Goal: Task Accomplishment & Management: Complete application form

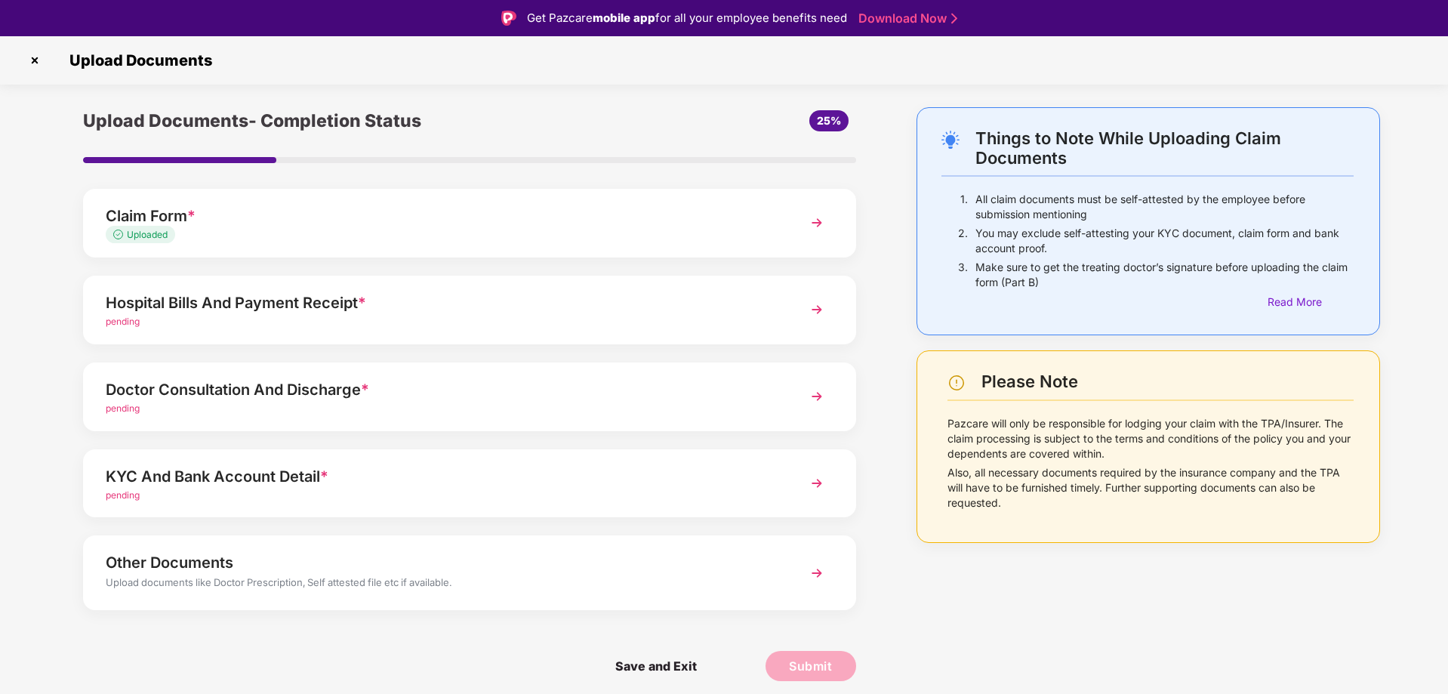
scroll to position [36, 0]
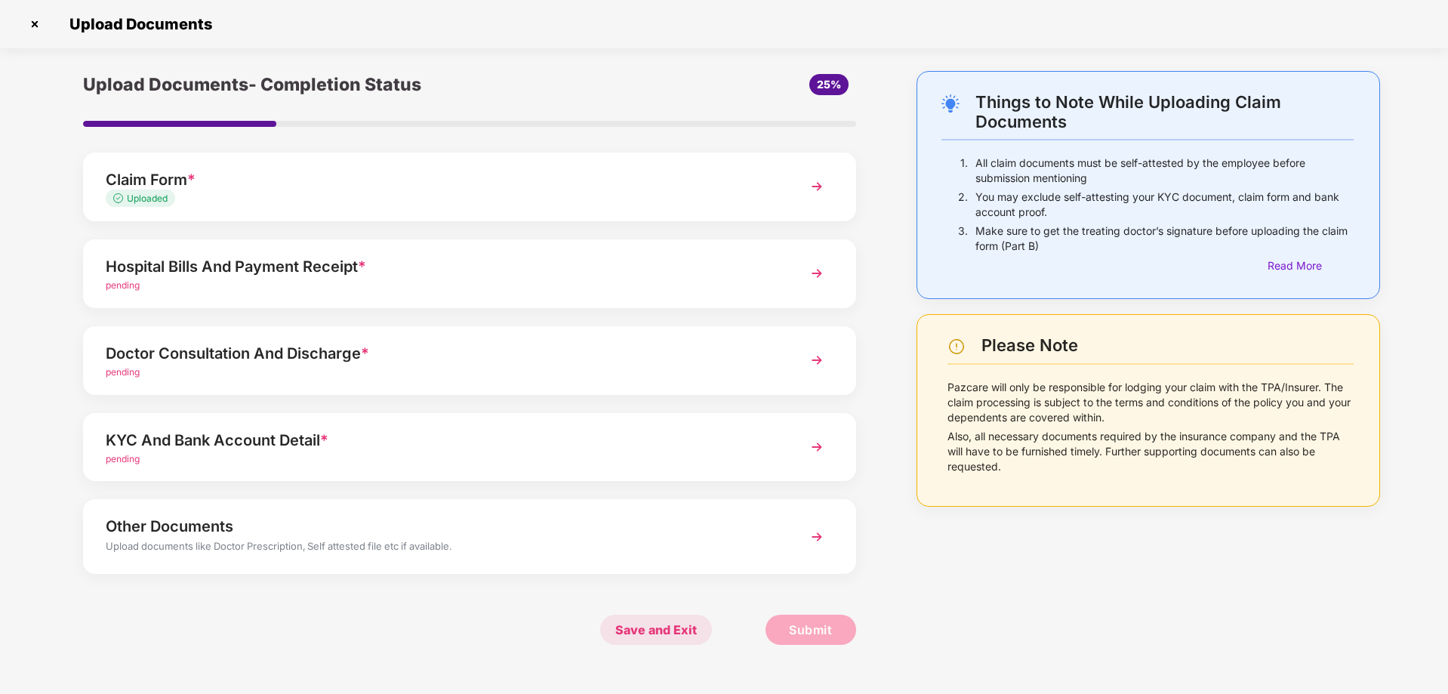
click at [678, 632] on span "Save and Exit" at bounding box center [656, 629] width 112 height 30
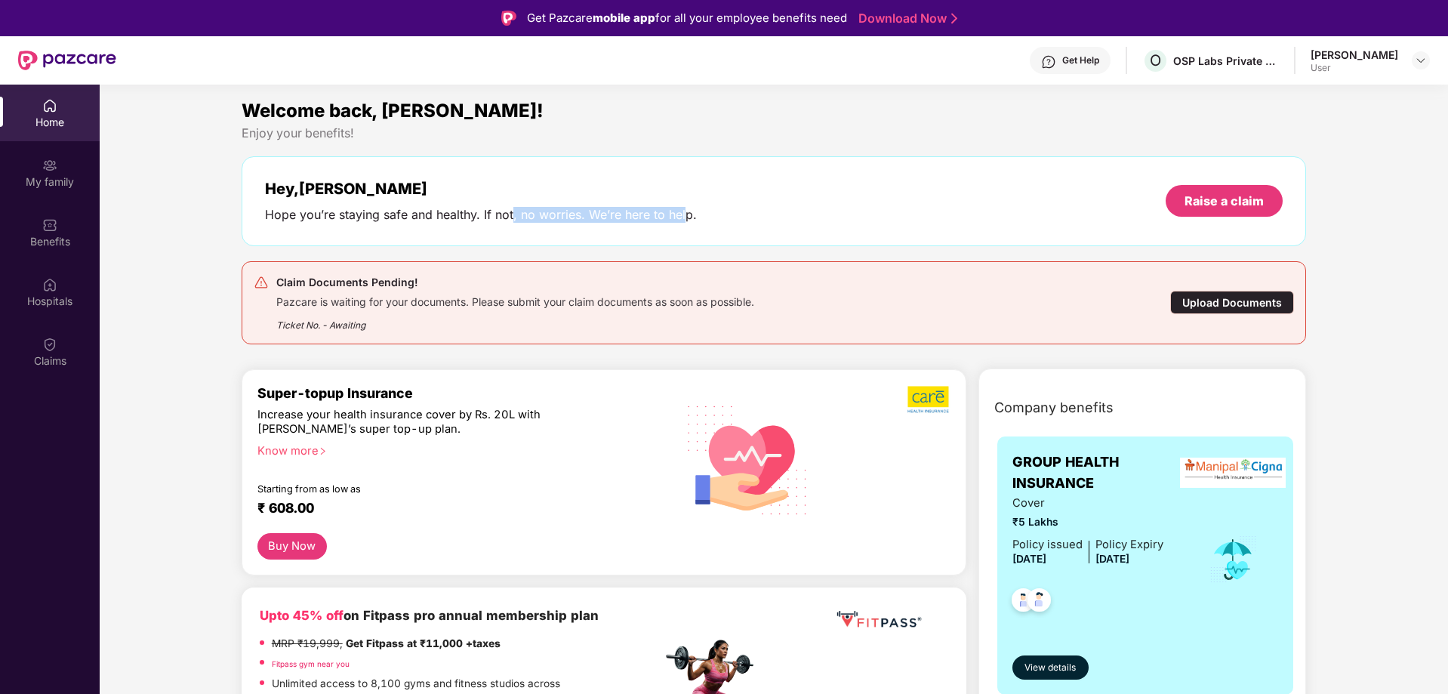
drag, startPoint x: 512, startPoint y: 217, endPoint x: 682, endPoint y: 203, distance: 170.4
click at [682, 203] on div "Hey, [PERSON_NAME] Hope you’re staying safe and healthy. If not, no worries. We…" at bounding box center [481, 201] width 432 height 43
click at [1223, 303] on div "Upload Documents" at bounding box center [1232, 302] width 124 height 23
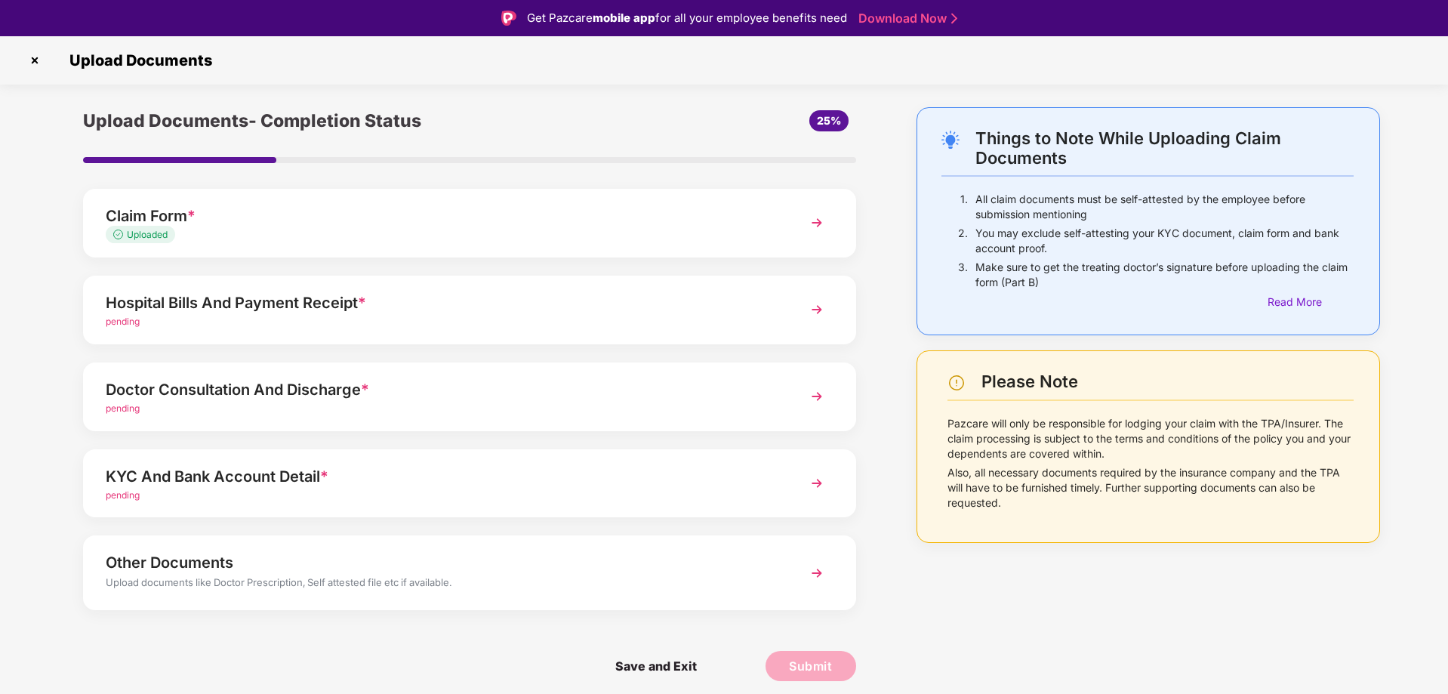
click at [359, 307] on span "*" at bounding box center [362, 303] width 8 height 18
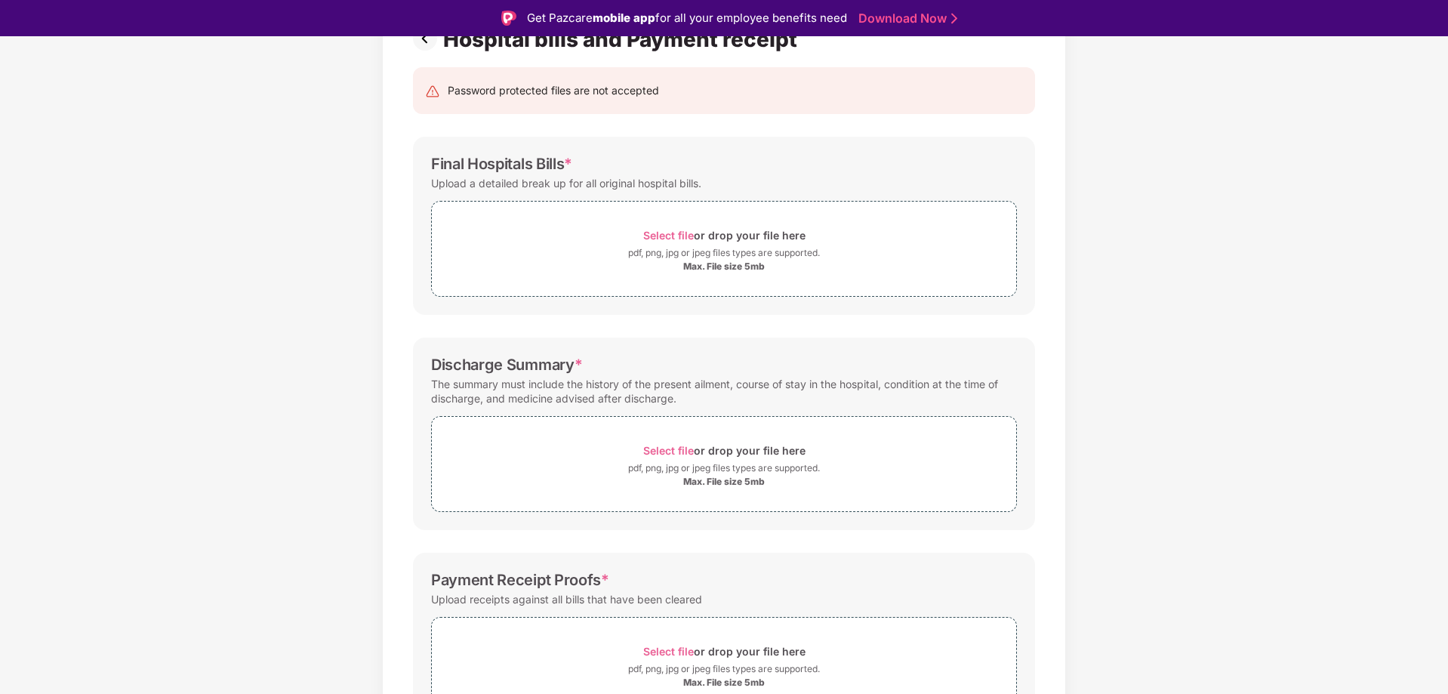
scroll to position [151, 0]
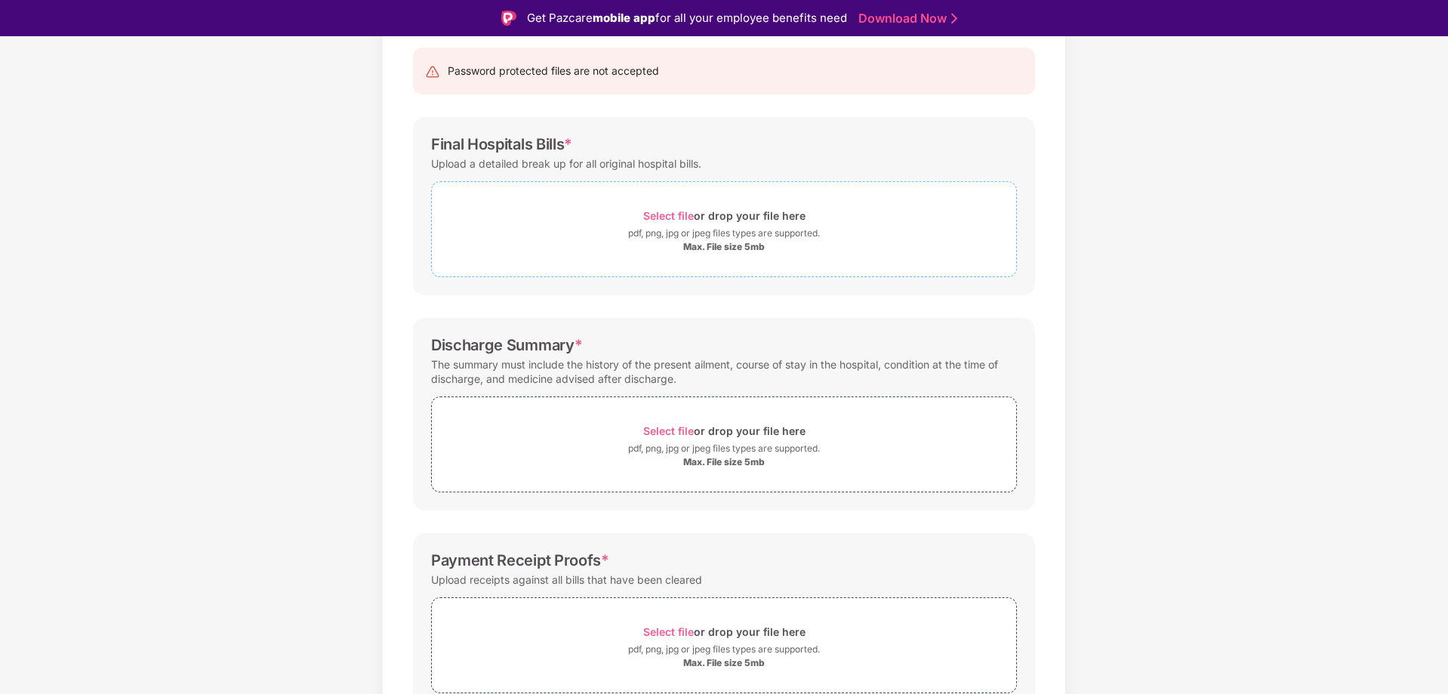
click at [676, 214] on span "Select file" at bounding box center [668, 215] width 51 height 13
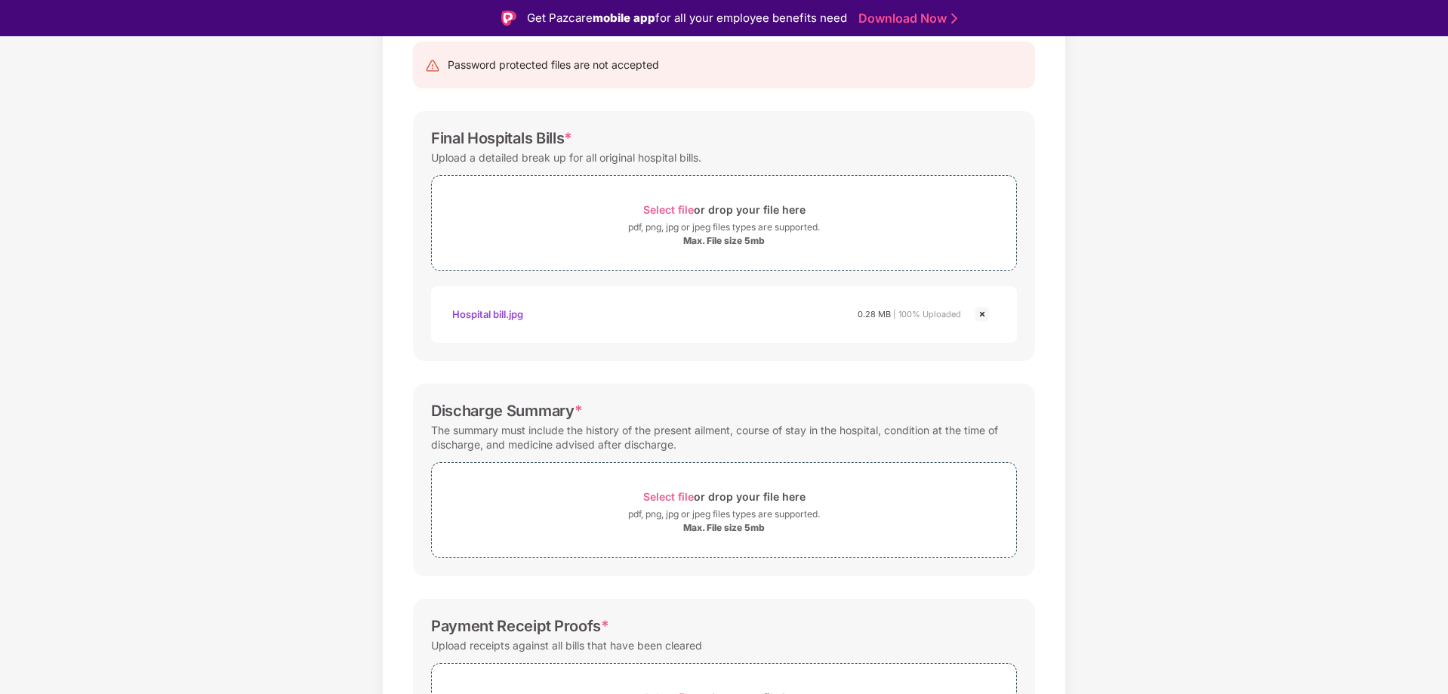
scroll to position [144, 0]
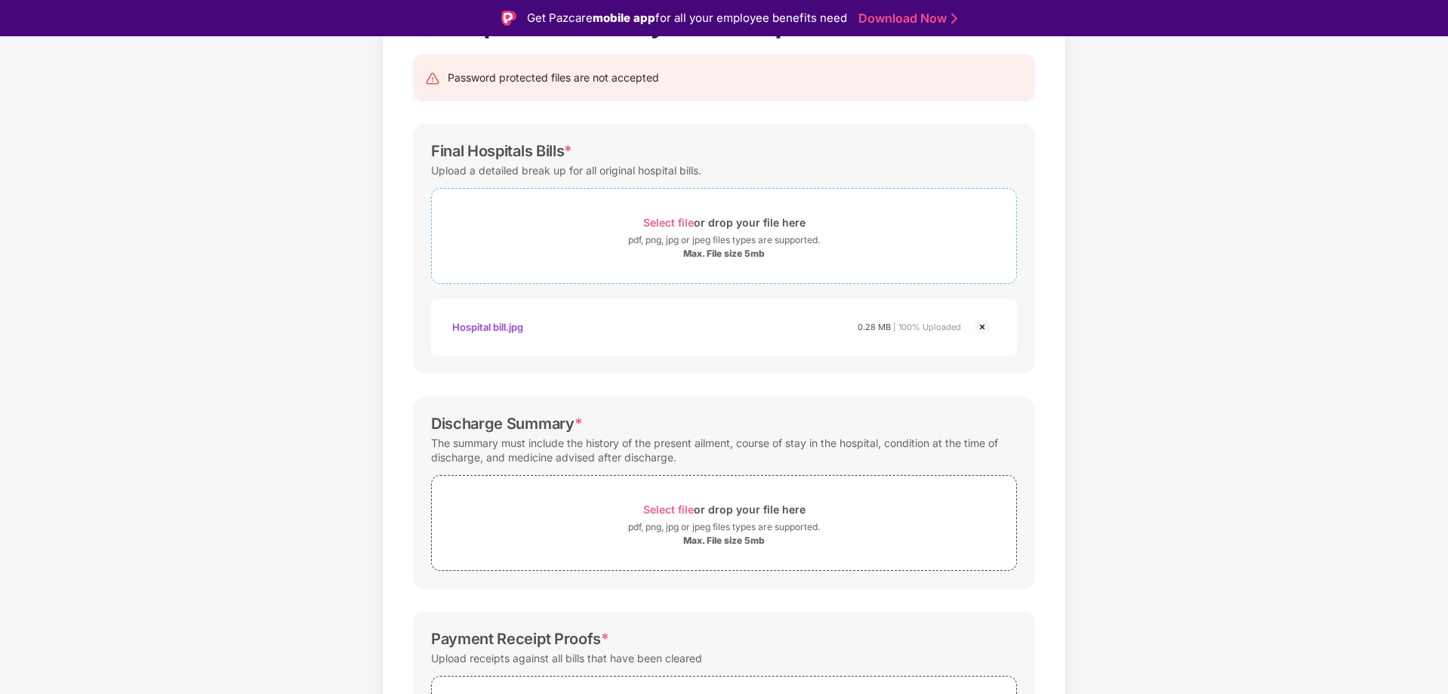
click at [682, 222] on span "Select file" at bounding box center [668, 222] width 51 height 13
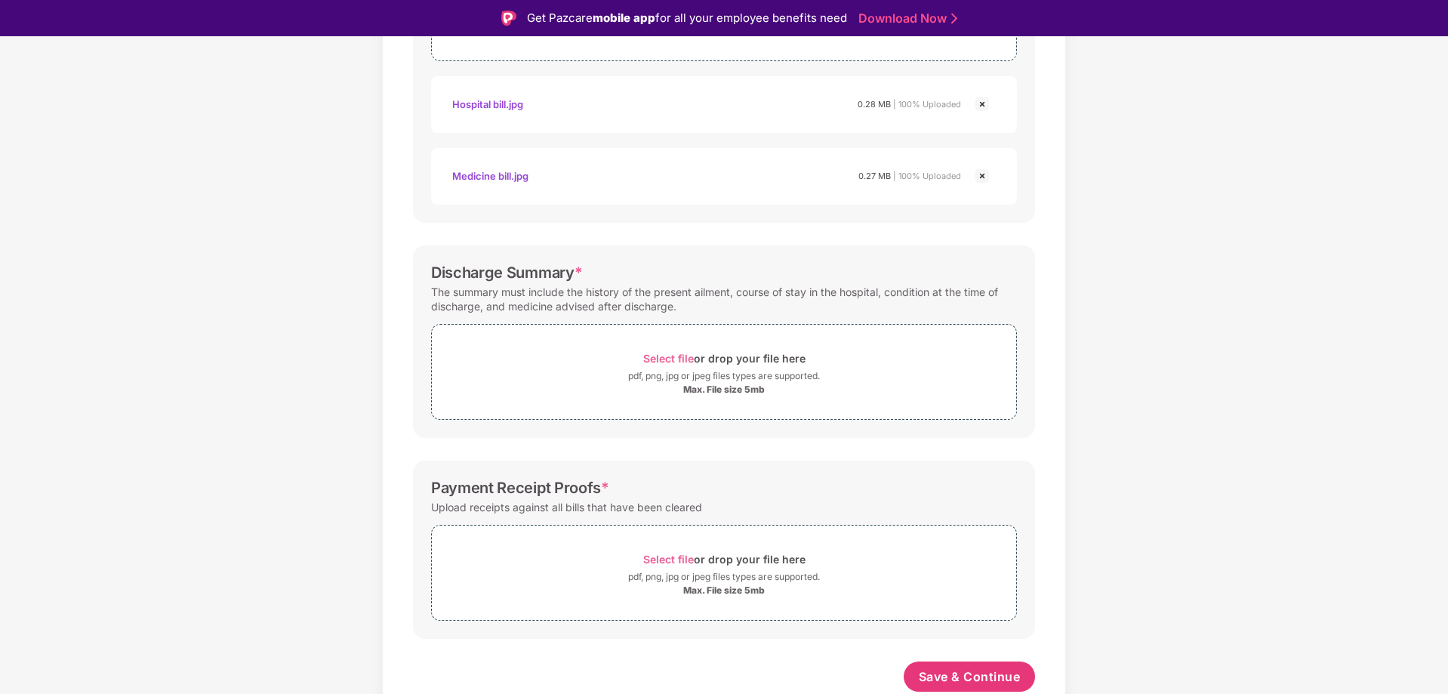
scroll to position [367, 0]
click at [664, 356] on span "Select file" at bounding box center [668, 358] width 51 height 13
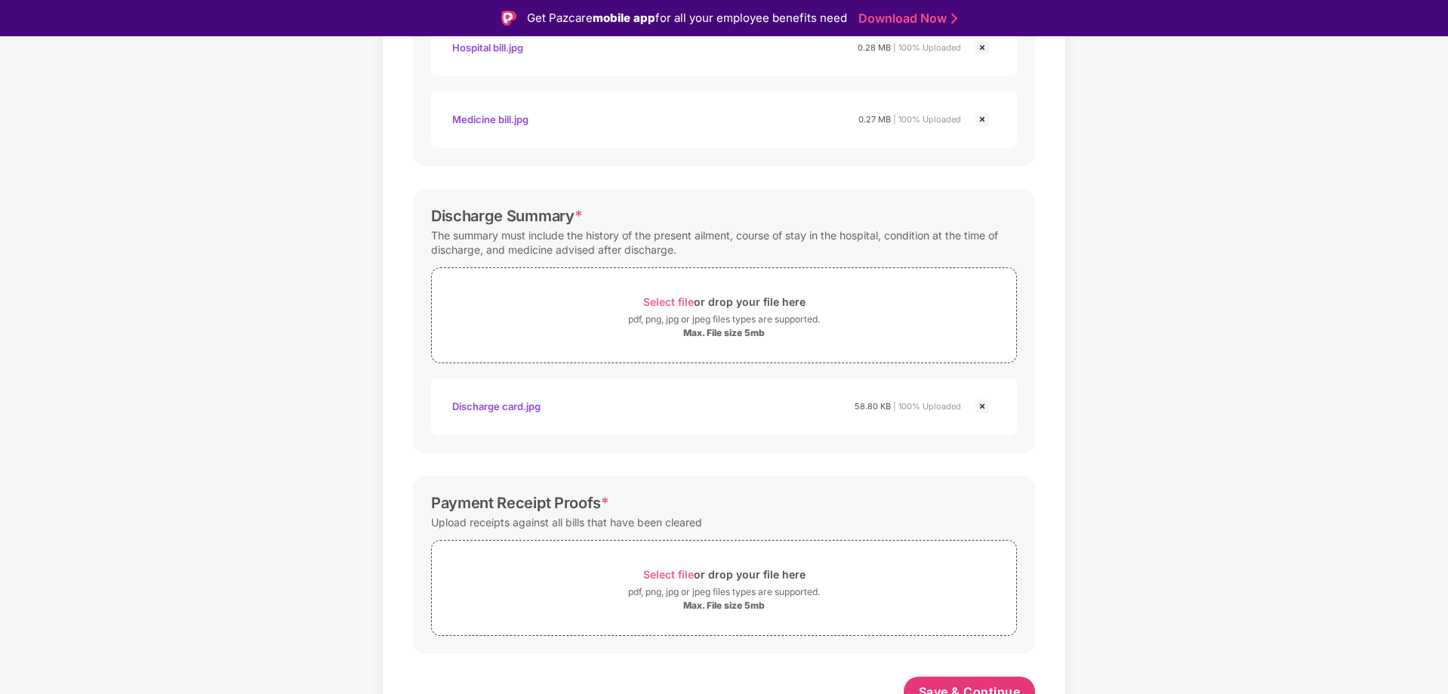
scroll to position [438, 0]
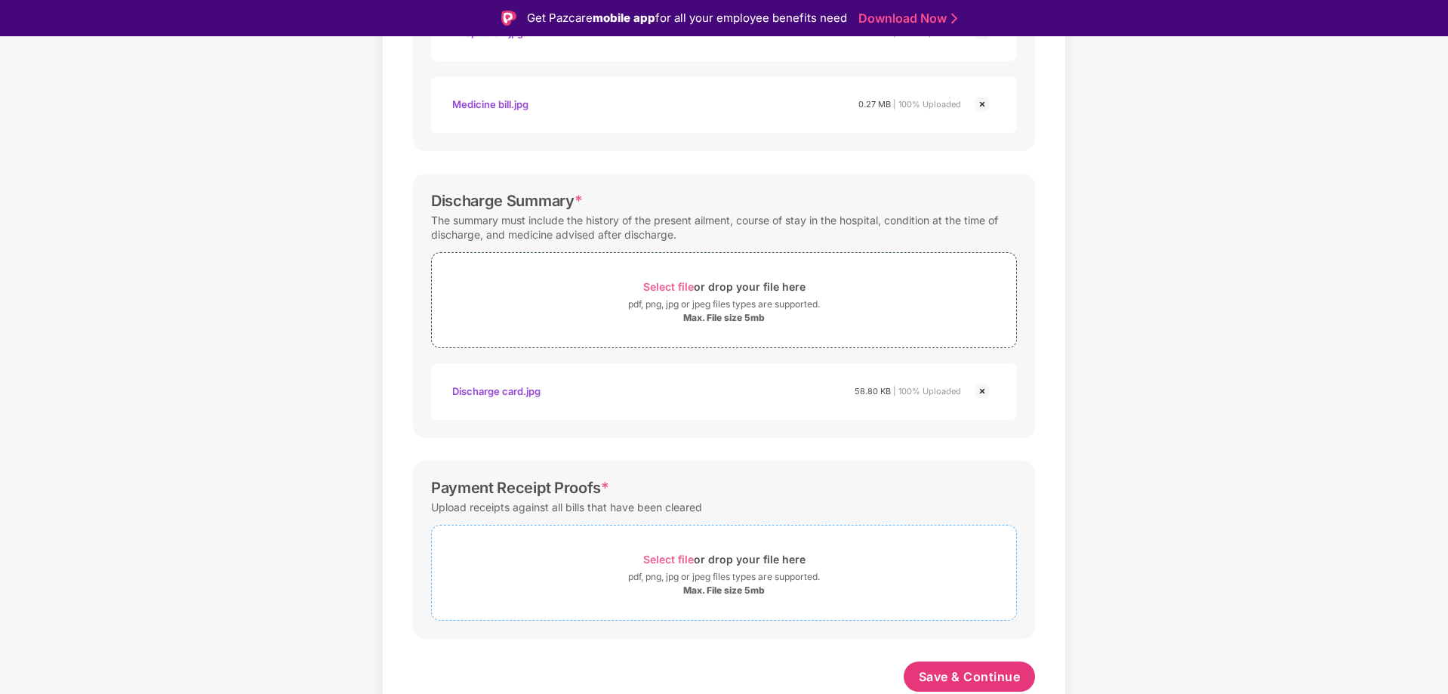
click at [668, 554] on span "Select file" at bounding box center [668, 558] width 51 height 13
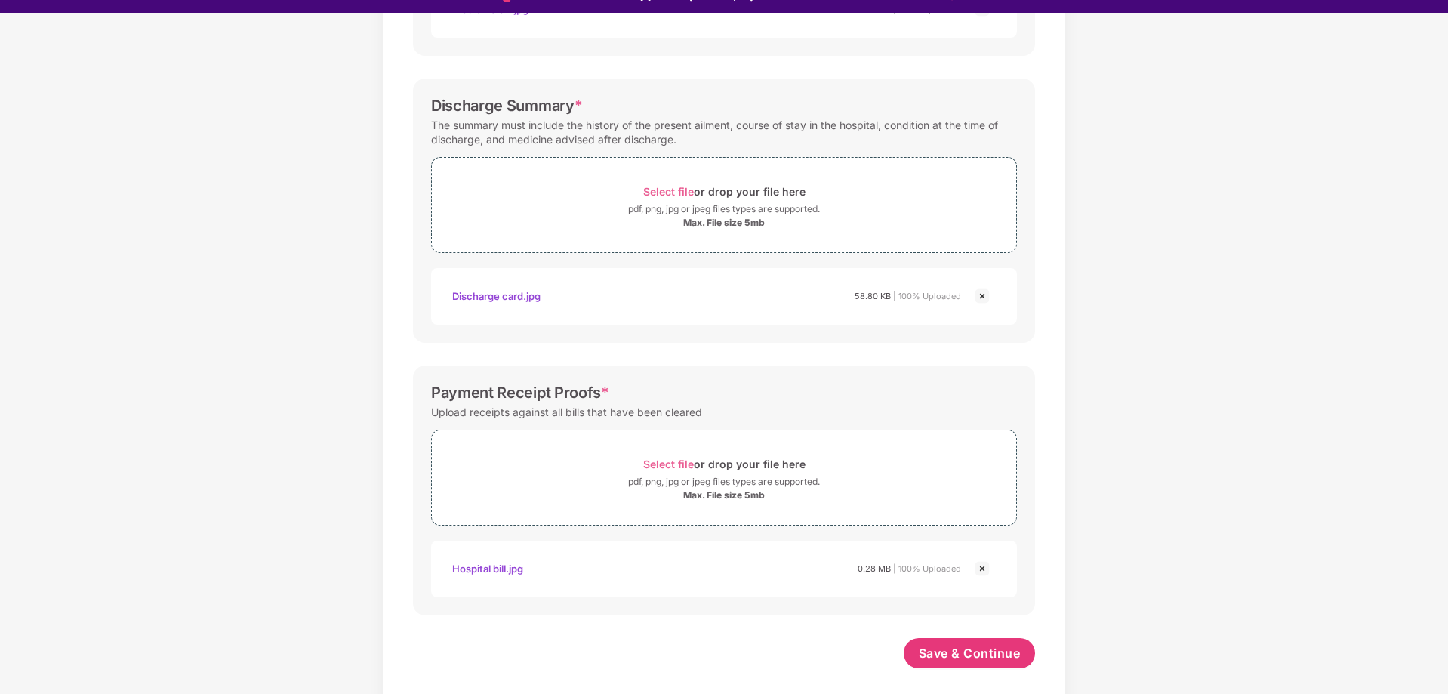
scroll to position [36, 0]
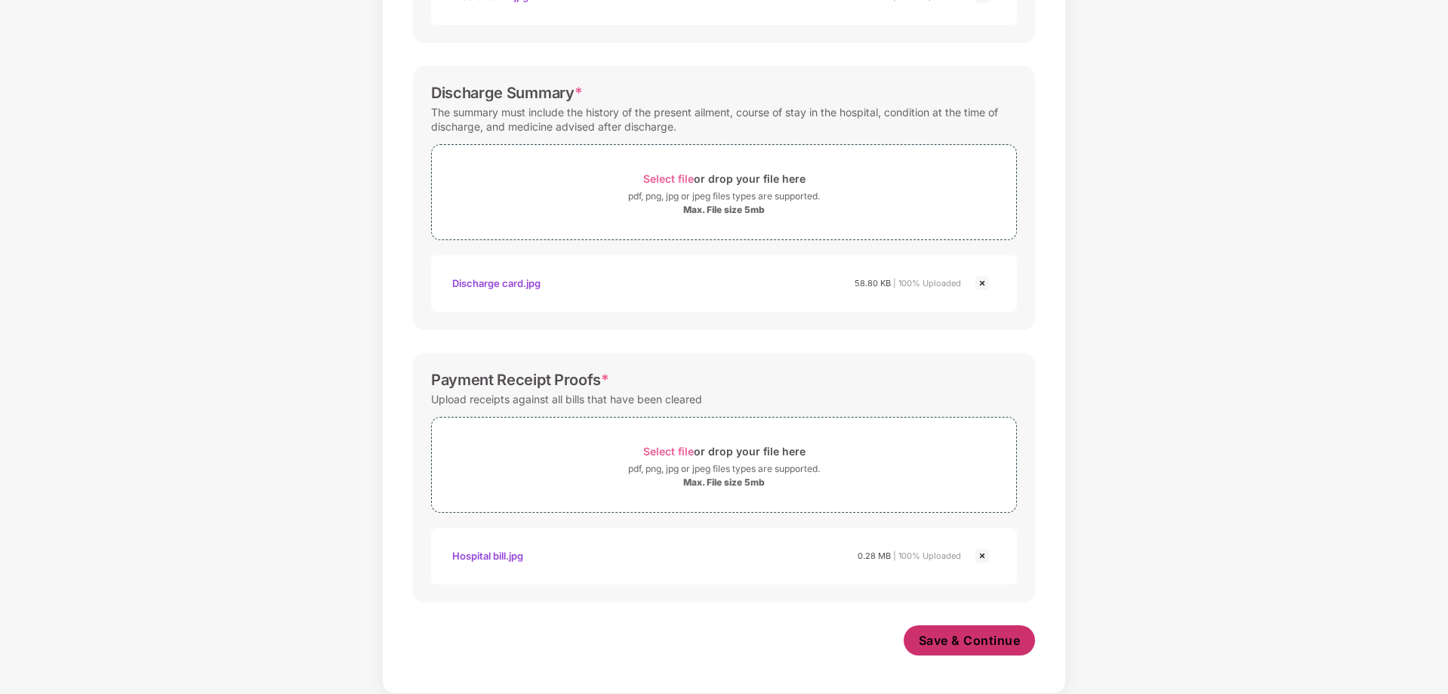
click at [934, 638] on span "Save & Continue" at bounding box center [970, 640] width 102 height 17
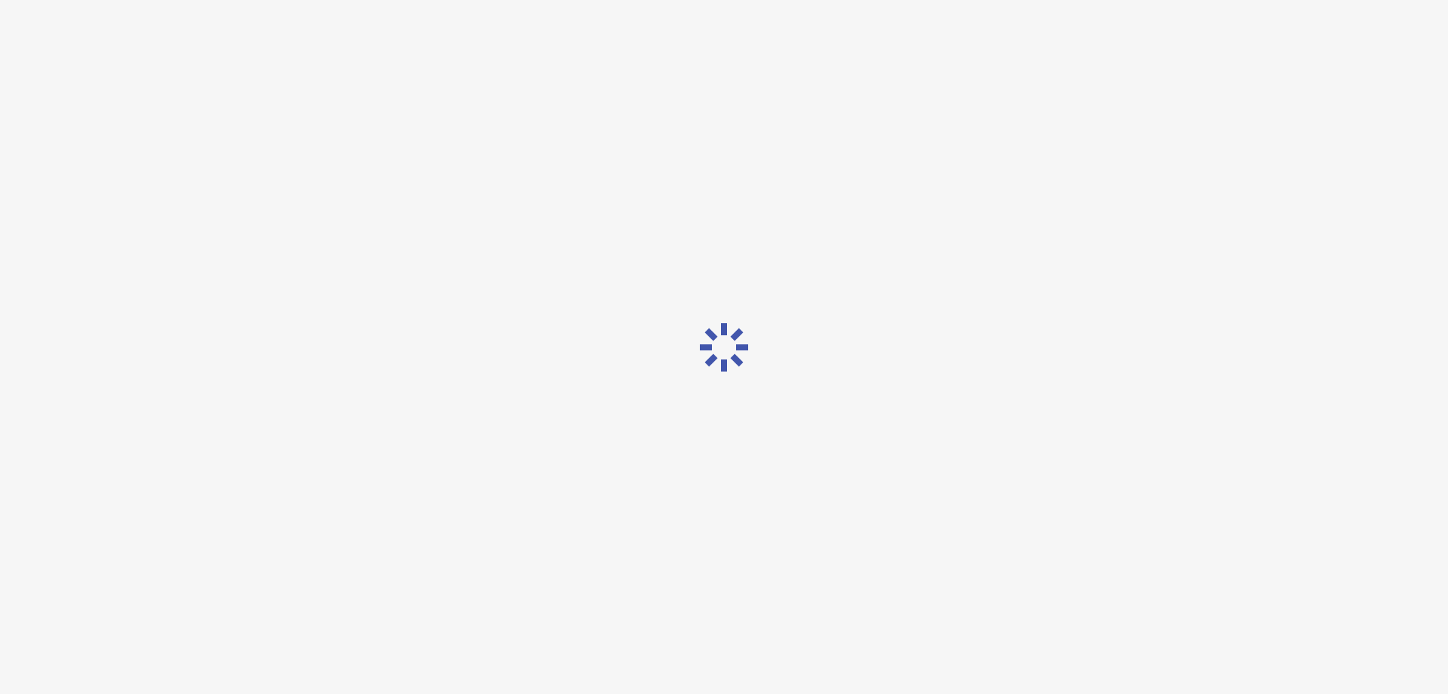
scroll to position [0, 0]
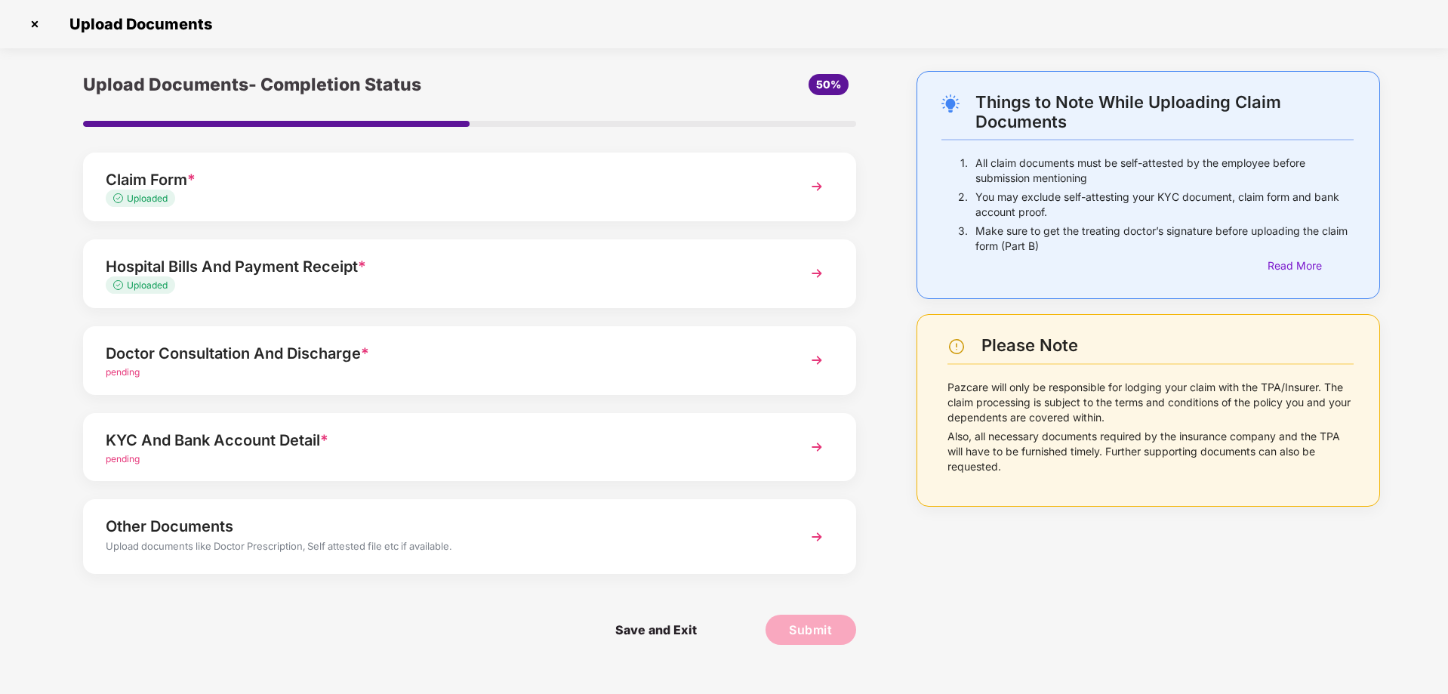
click at [491, 525] on div "Other Documents" at bounding box center [439, 526] width 666 height 24
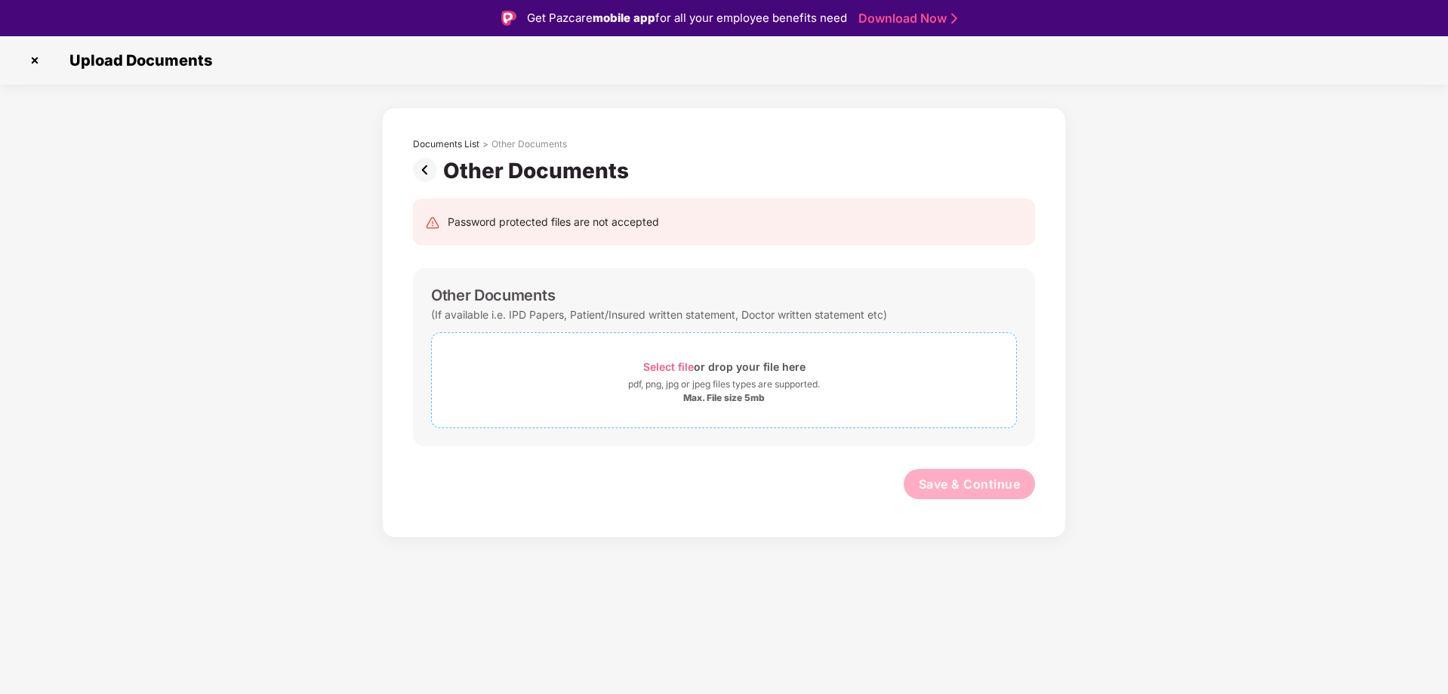
click at [663, 365] on span "Select file" at bounding box center [668, 366] width 51 height 13
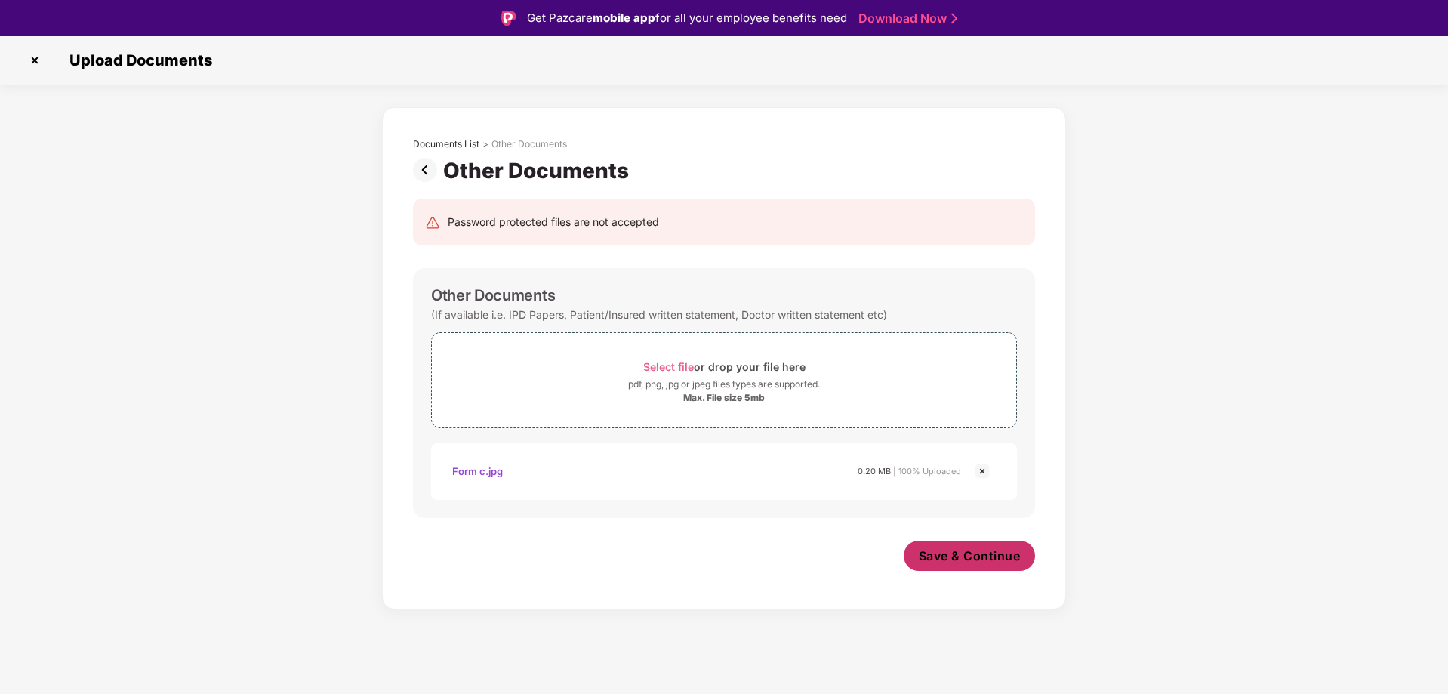
click at [937, 562] on span "Save & Continue" at bounding box center [970, 555] width 102 height 17
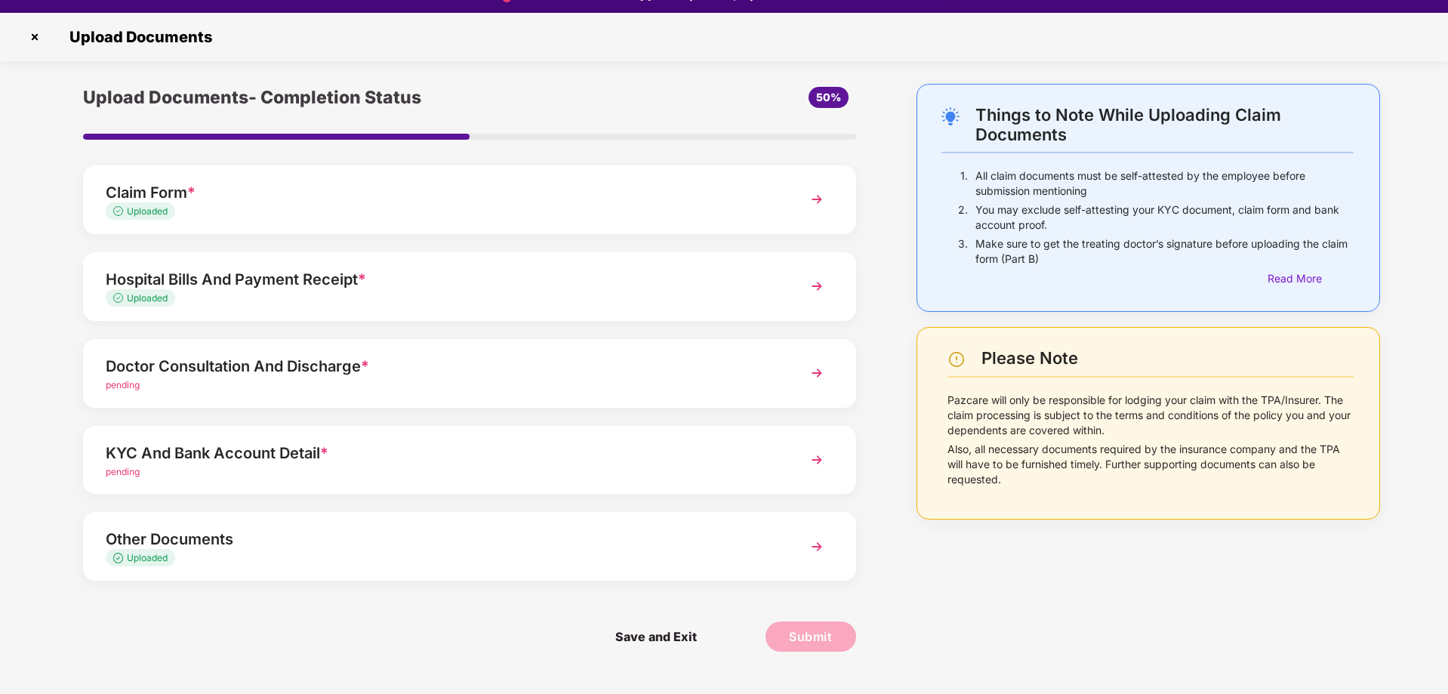
scroll to position [36, 0]
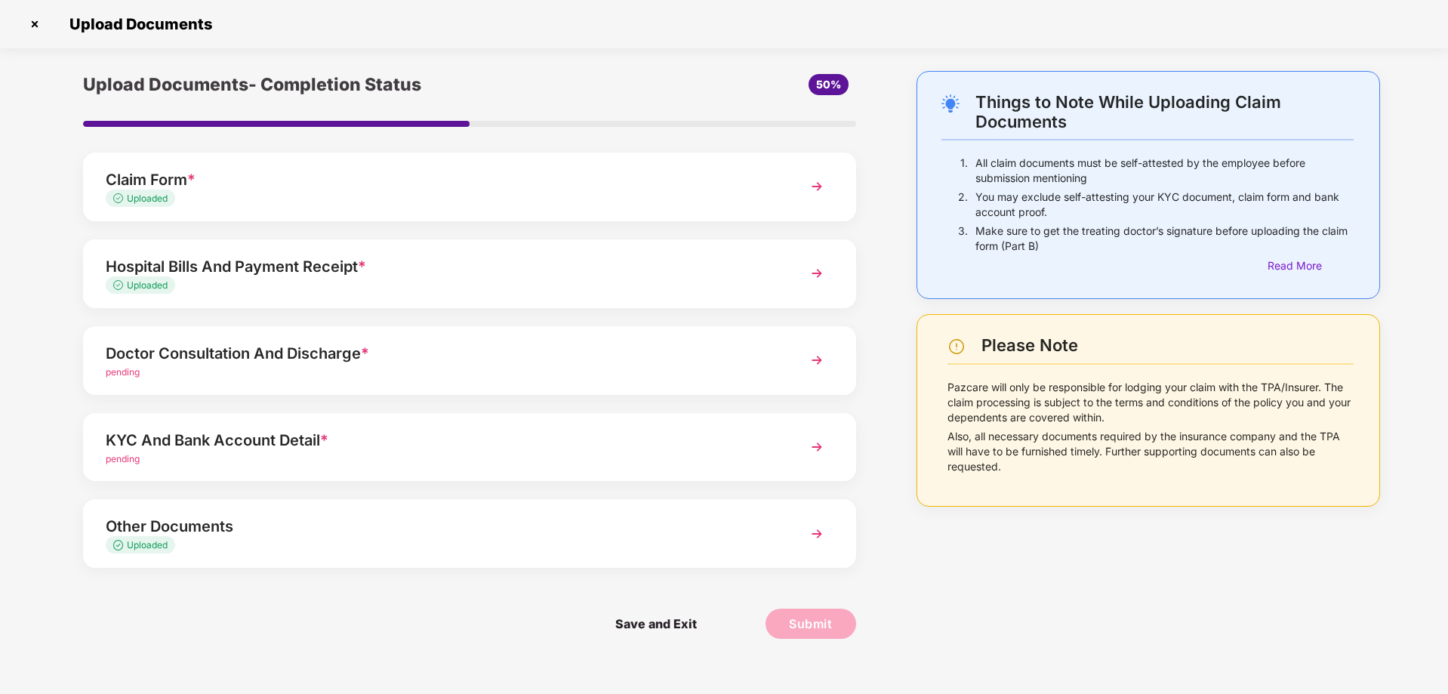
click at [241, 371] on div "pending" at bounding box center [439, 372] width 666 height 14
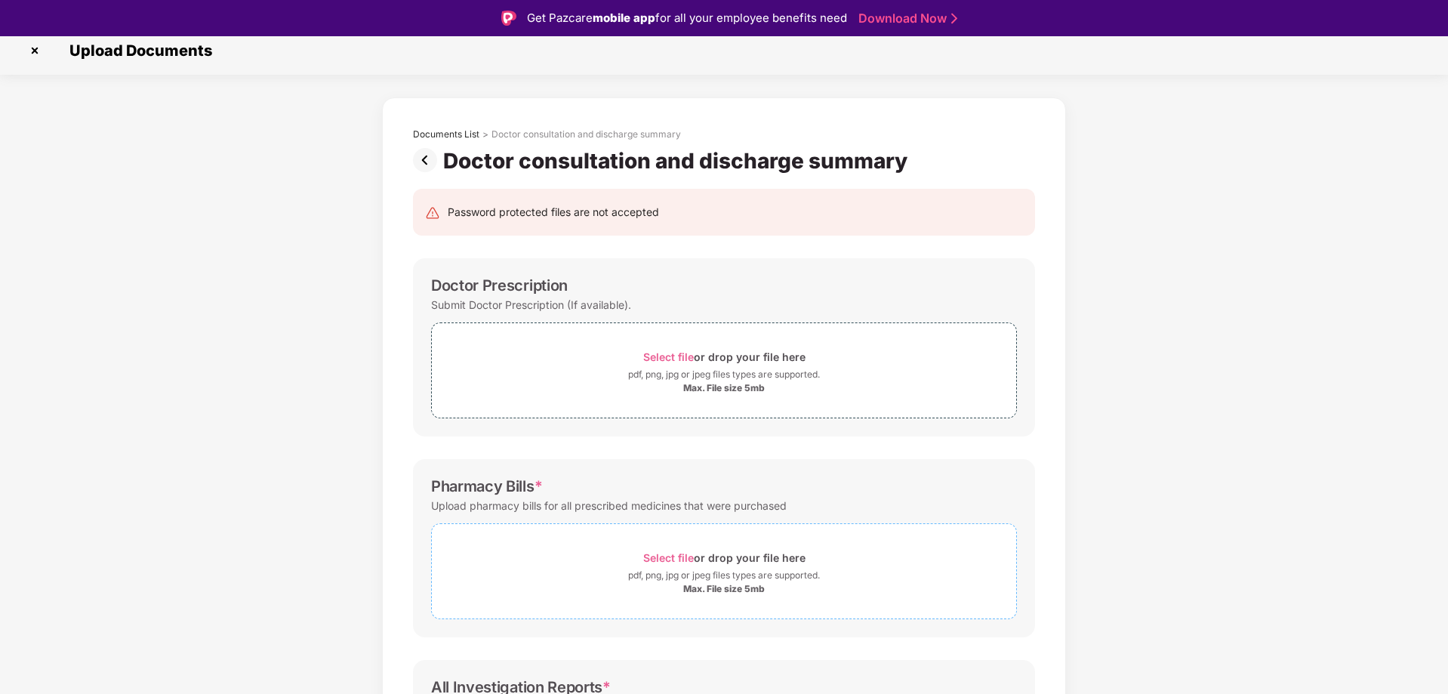
scroll to position [0, 0]
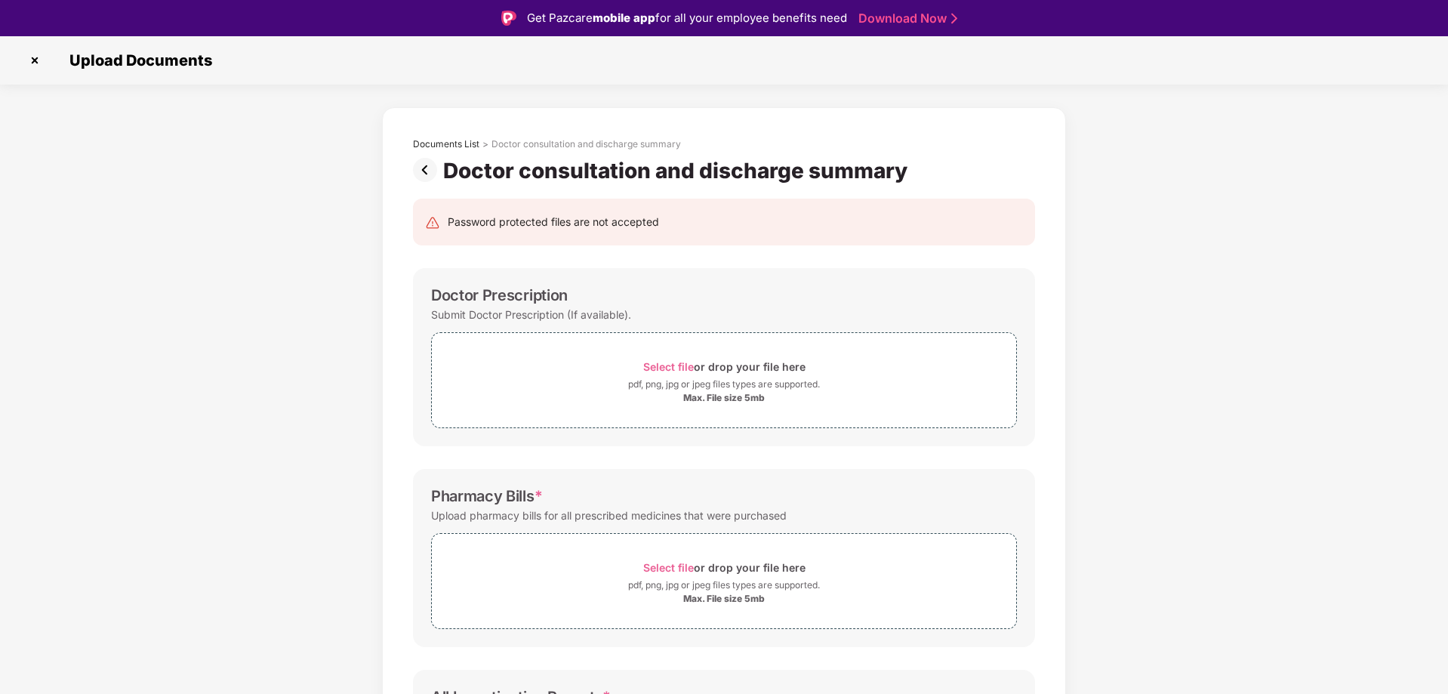
click at [39, 63] on img at bounding box center [35, 60] width 24 height 24
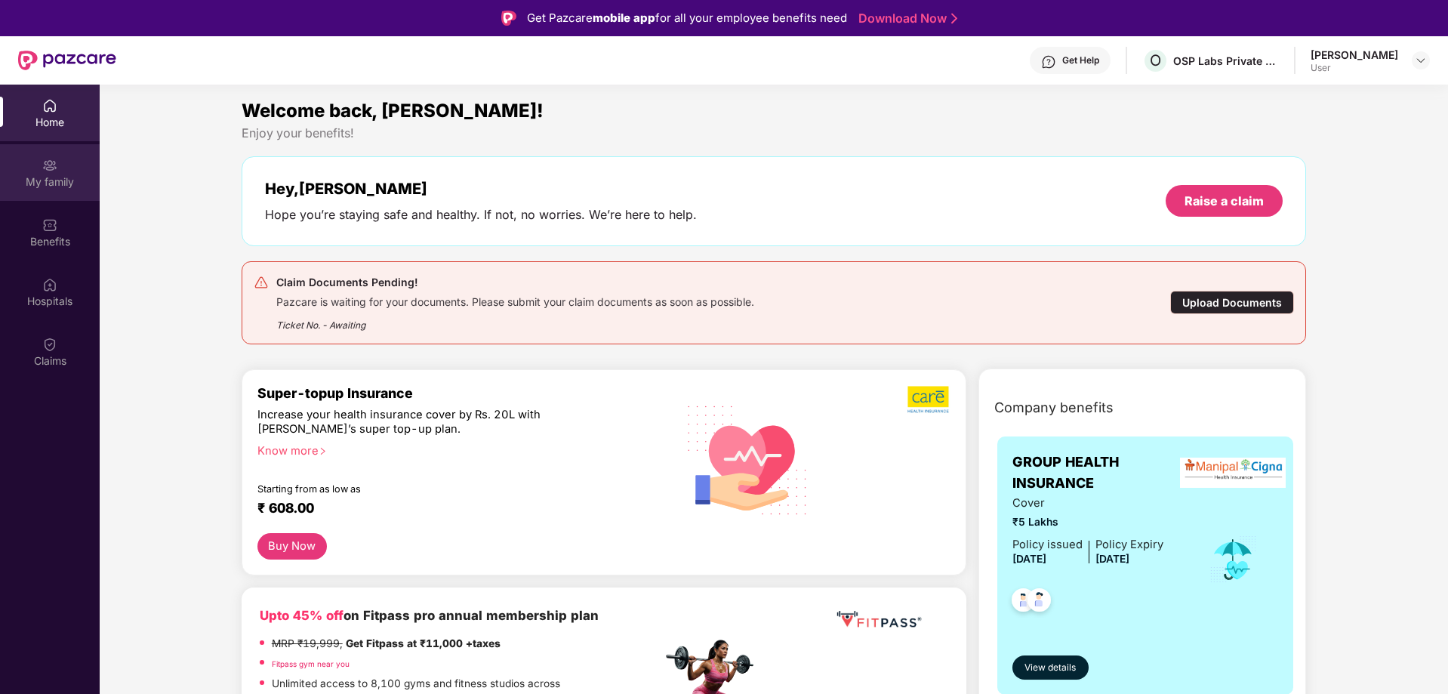
click at [57, 177] on div "My family" at bounding box center [50, 181] width 100 height 15
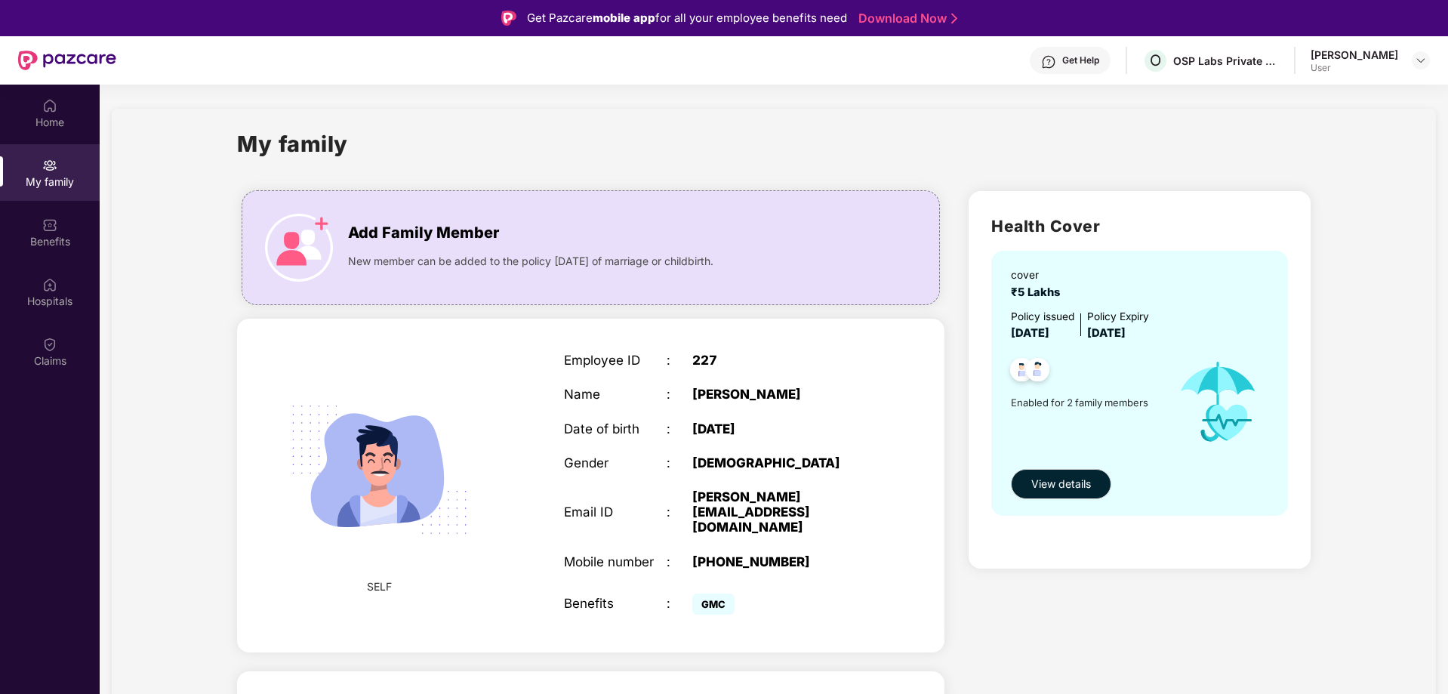
click at [1357, 66] on div "User" at bounding box center [1354, 68] width 88 height 12
click at [1419, 59] on img at bounding box center [1420, 60] width 12 height 12
click at [1283, 90] on div "Logout" at bounding box center [1349, 96] width 196 height 29
